Goal: Task Accomplishment & Management: Manage account settings

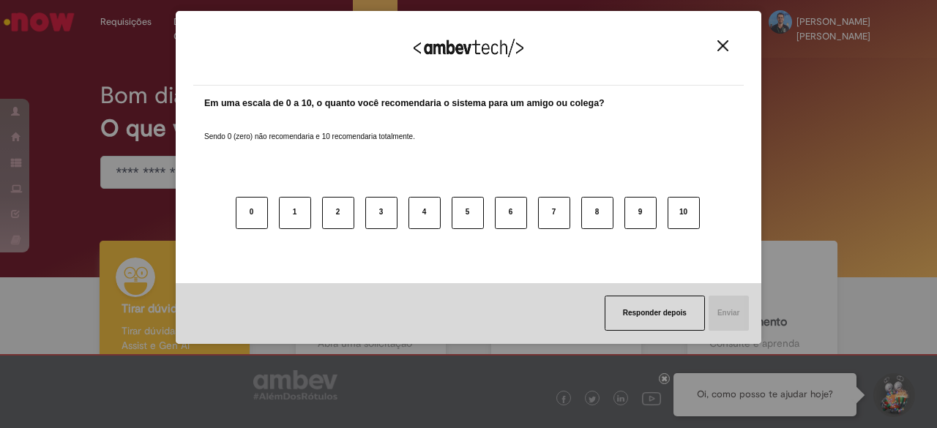
click at [721, 48] on img "Close" at bounding box center [723, 45] width 11 height 11
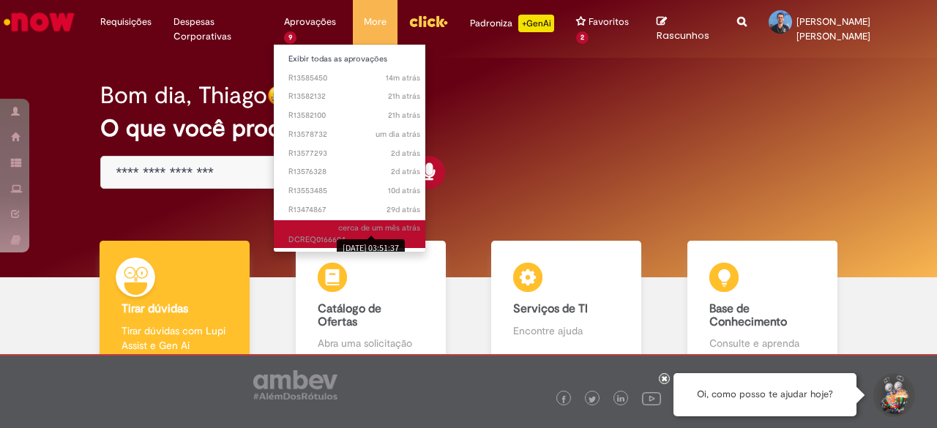
click at [341, 234] on span "cerca de um mês atrás cerca de um mês atrás [DATE] 03:51:37 DCREQ0166694" at bounding box center [355, 234] width 132 height 23
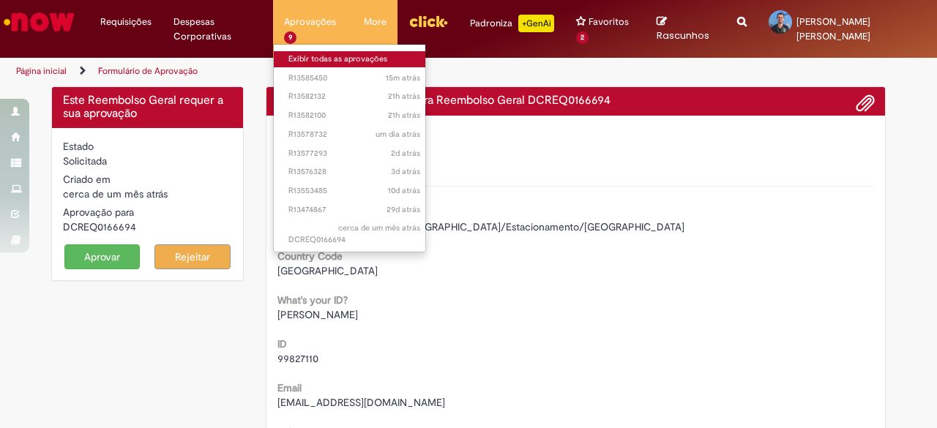
click at [342, 56] on link "Exibir todas as aprovações" at bounding box center [354, 59] width 161 height 16
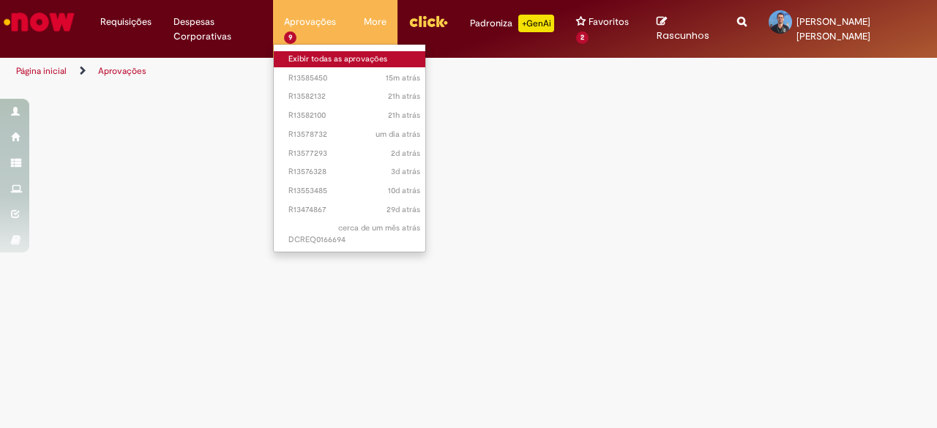
click at [368, 59] on link "Exibir todas as aprovações" at bounding box center [354, 59] width 161 height 16
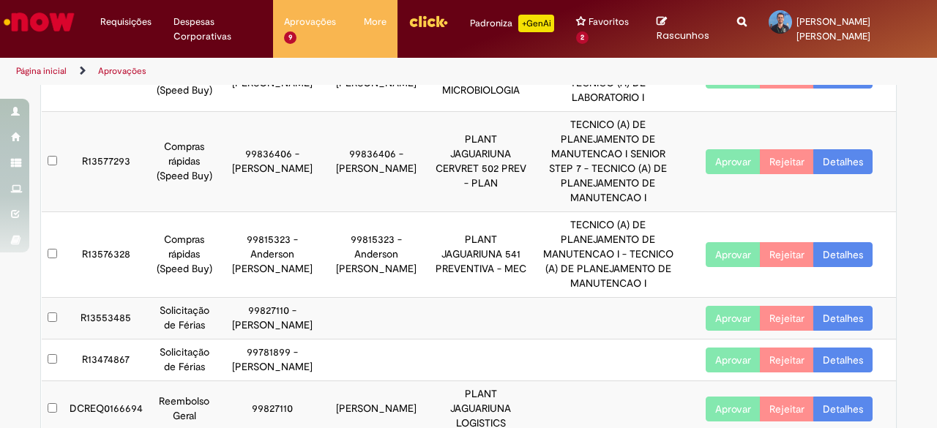
scroll to position [336, 0]
